Goal: Find specific page/section: Find specific page/section

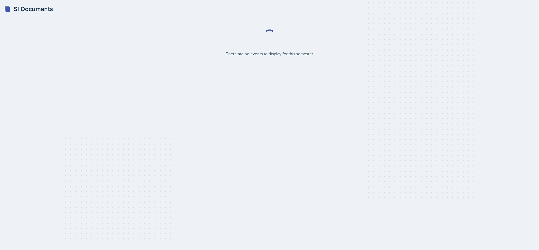
select select "2bed604d-1099-4043-b1bc-2365e8740244"
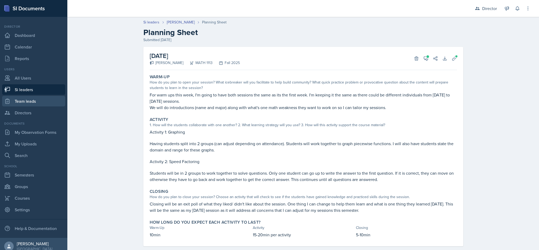
click at [32, 105] on link "Team leads" at bounding box center [33, 101] width 63 height 11
select select "2bed604d-1099-4043-b1bc-2365e8740244"
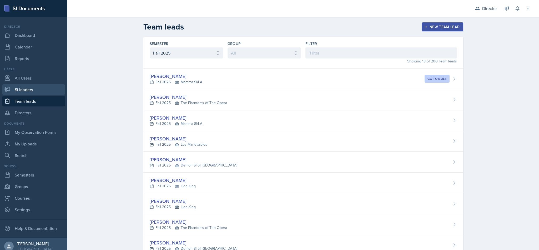
click at [32, 89] on link "Si leaders" at bounding box center [33, 89] width 63 height 11
select select "2bed604d-1099-4043-b1bc-2365e8740244"
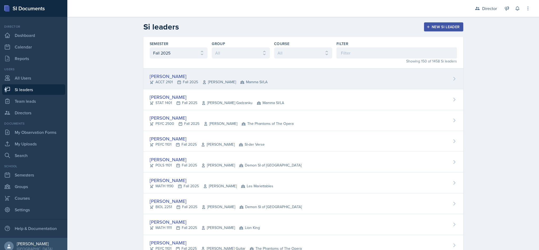
click at [240, 82] on span "Mamma SI/LA" at bounding box center [253, 82] width 27 height 6
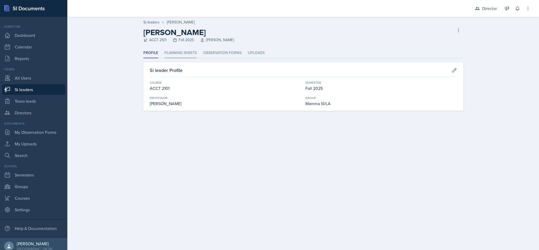
click at [183, 52] on li "Planning Sheets" at bounding box center [180, 53] width 32 height 10
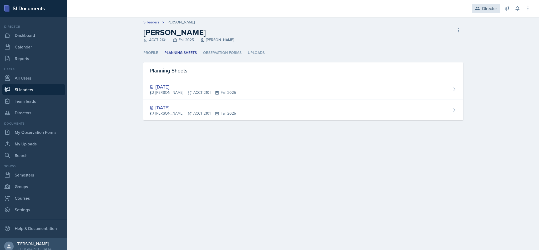
click at [490, 8] on div "Director" at bounding box center [489, 8] width 15 height 6
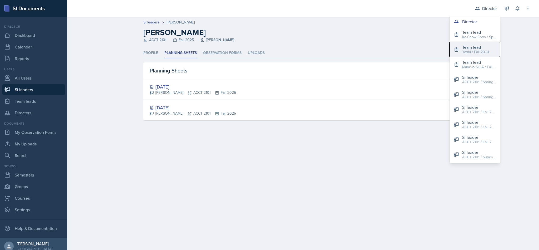
click at [477, 53] on div "Yoshi / Fall 2024" at bounding box center [475, 52] width 27 height 6
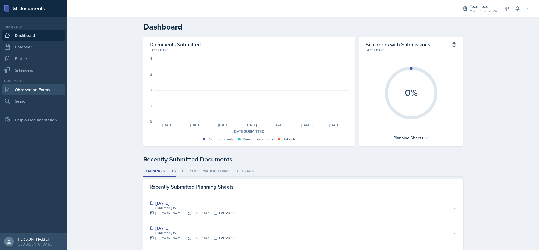
click at [30, 92] on link "Observation Forms" at bounding box center [33, 89] width 63 height 11
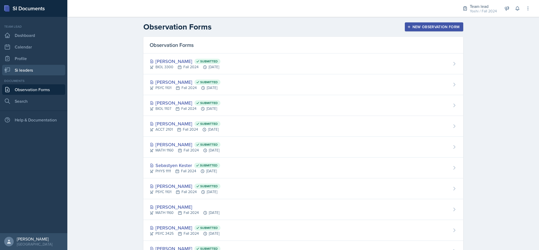
click at [44, 73] on link "Si leaders" at bounding box center [33, 70] width 63 height 11
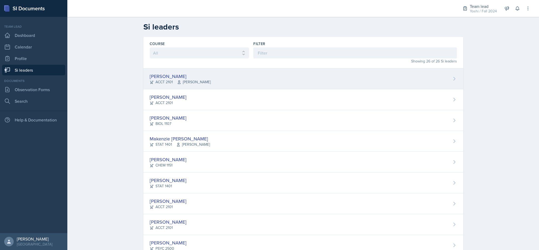
click at [261, 82] on div "[PERSON_NAME] ACCT 2101 [PERSON_NAME]" at bounding box center [303, 78] width 320 height 21
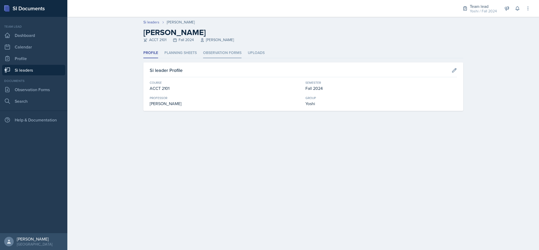
click at [240, 52] on li "Observation Forms" at bounding box center [222, 53] width 38 height 10
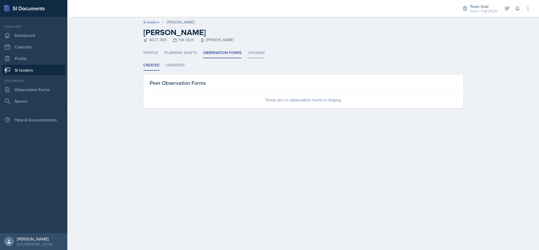
click at [258, 51] on li "Uploads" at bounding box center [256, 53] width 17 height 10
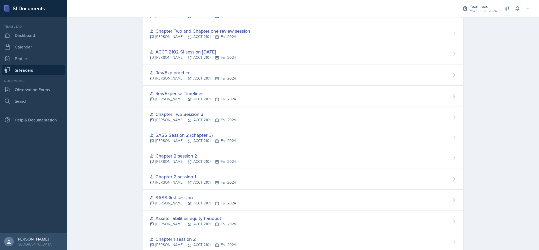
scroll to position [573, 0]
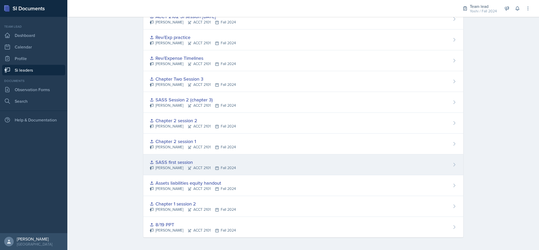
click at [320, 173] on div "SASS first session [PERSON_NAME] ACCT 2101 Fall 2024" at bounding box center [303, 164] width 320 height 21
